Goal: Communication & Community: Share content

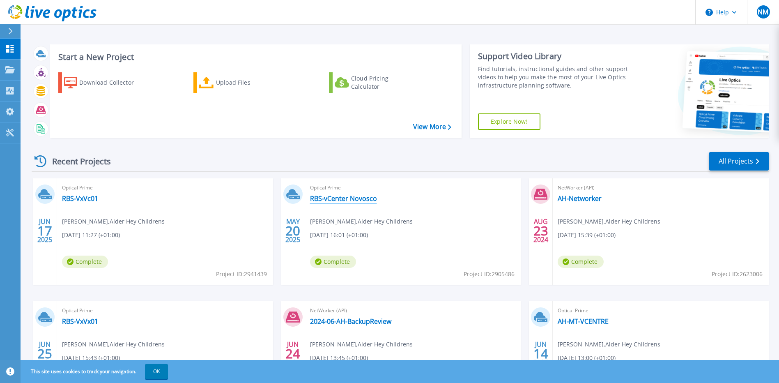
click at [365, 201] on link "RBS-vCenter Novosco" at bounding box center [343, 198] width 67 height 8
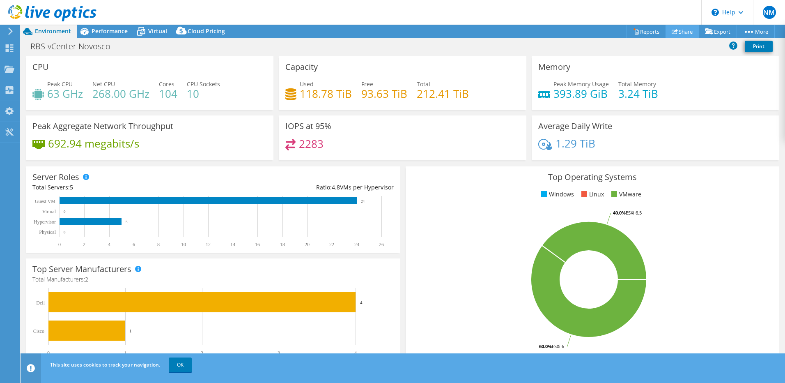
click at [681, 34] on link "Share" at bounding box center [683, 31] width 34 height 13
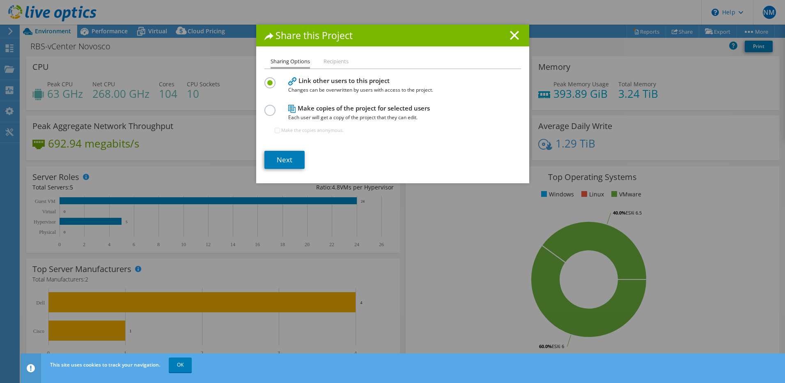
click at [335, 64] on li "Recipients" at bounding box center [336, 62] width 25 height 10
click at [281, 161] on link "Next" at bounding box center [284, 160] width 40 height 18
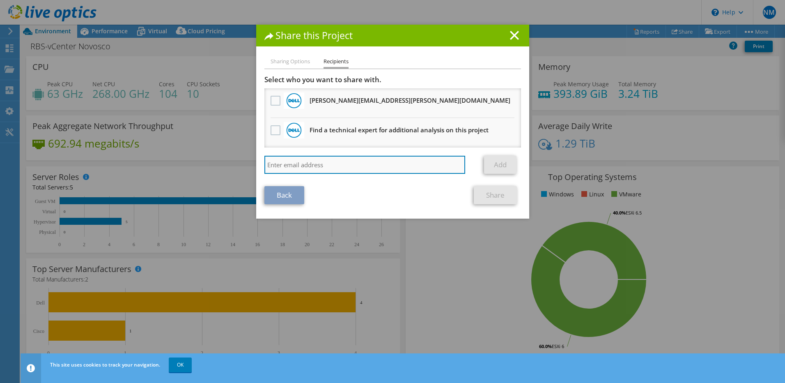
click at [298, 163] on input "search" at bounding box center [364, 165] width 201 height 18
paste input "[EMAIL_ADDRESS][DOMAIN_NAME]"
type input "[EMAIL_ADDRESS][DOMAIN_NAME]"
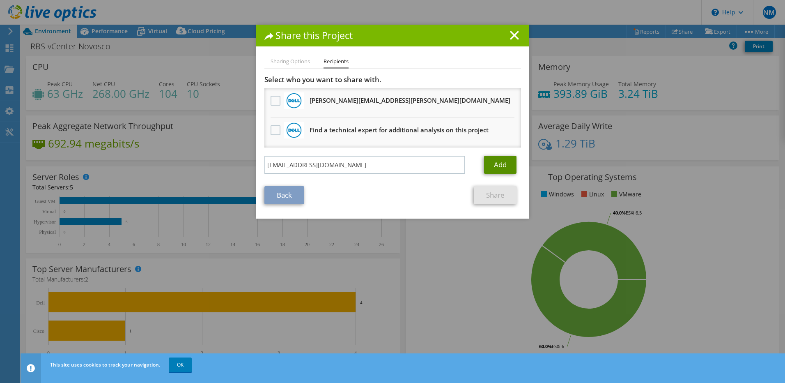
click at [500, 164] on link "Add" at bounding box center [500, 165] width 32 height 18
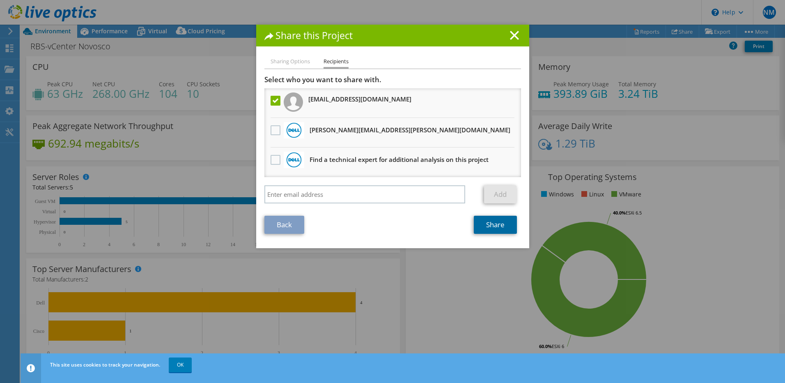
click at [491, 227] on link "Share" at bounding box center [495, 225] width 43 height 18
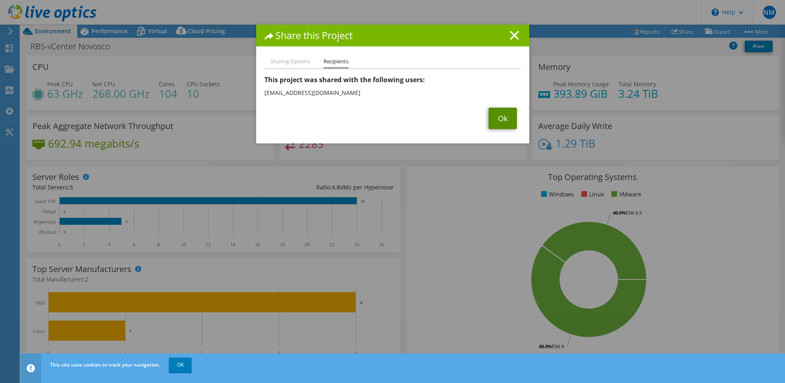
click at [501, 118] on link "Ok" at bounding box center [503, 118] width 28 height 21
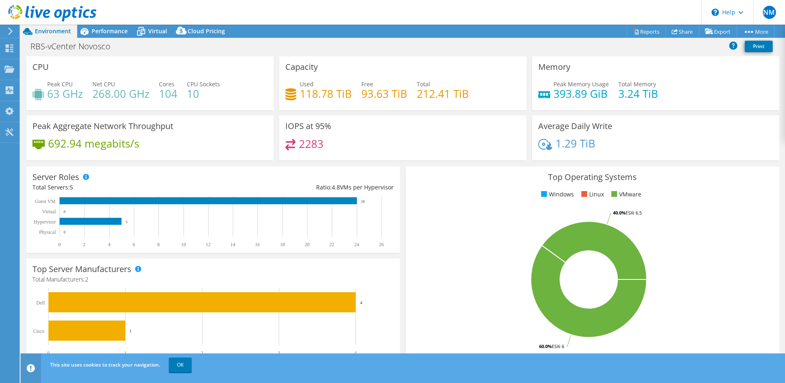
click at [525, 10] on header "NM End User [PERSON_NAME] [PERSON_NAME][EMAIL_ADDRESS][PERSON_NAME][DOMAIN_NAME…" at bounding box center [392, 12] width 785 height 25
